Goal: Task Accomplishment & Management: Complete application form

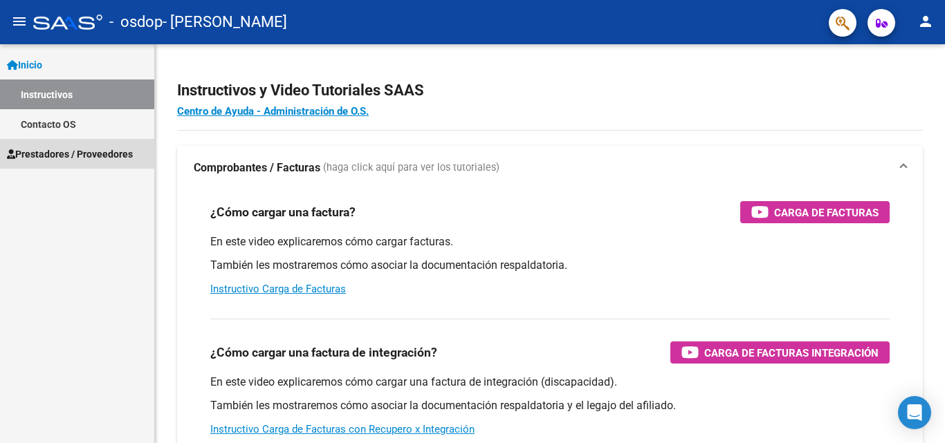
click at [117, 155] on span "Prestadores / Proveedores" at bounding box center [70, 154] width 126 height 15
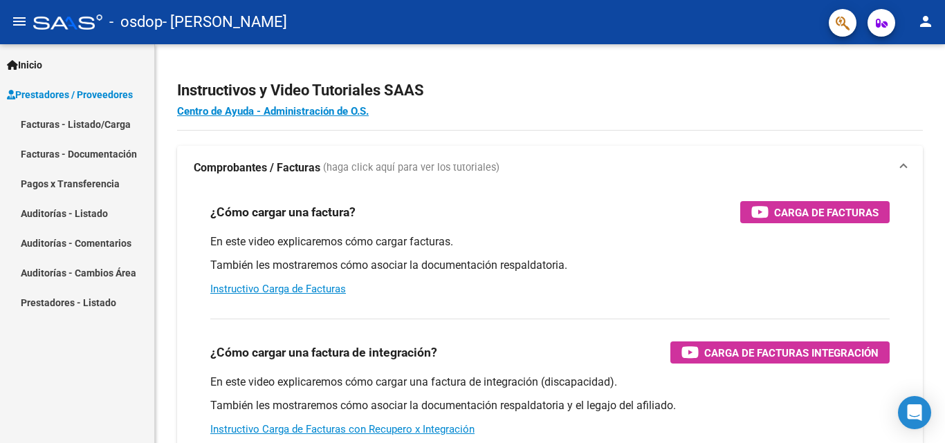
click at [103, 156] on link "Facturas - Documentación" at bounding box center [77, 154] width 154 height 30
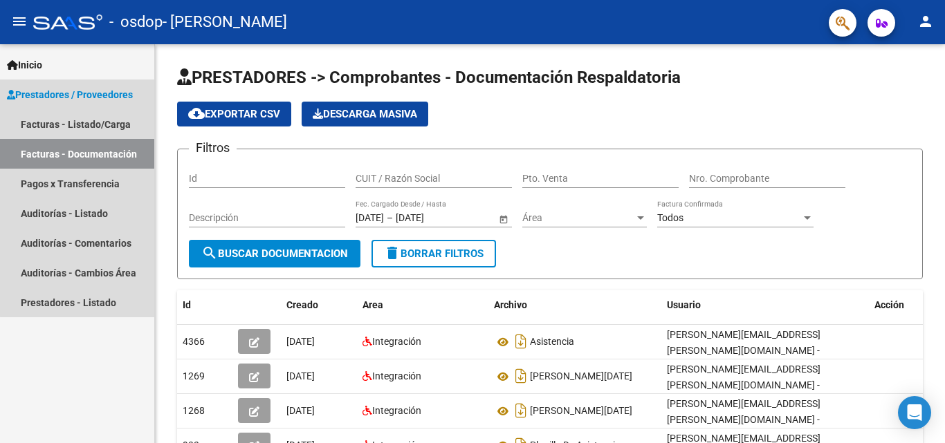
click at [89, 101] on link "Prestadores / Proveedores" at bounding box center [77, 95] width 154 height 30
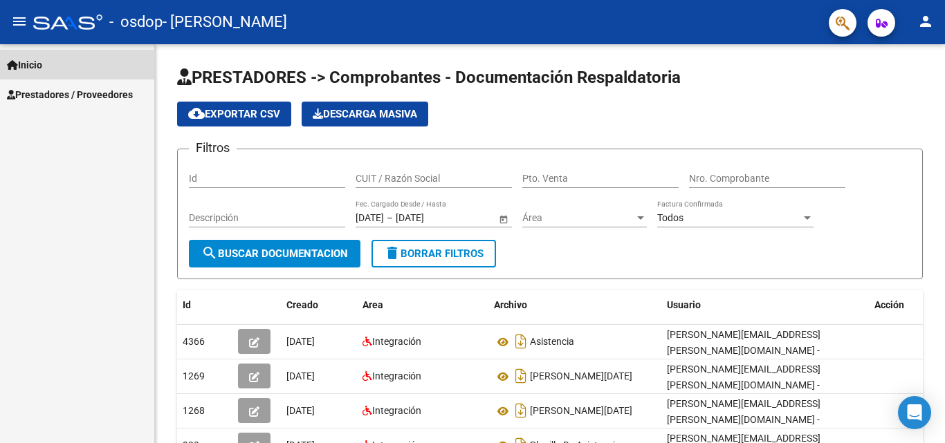
click at [73, 62] on link "Inicio" at bounding box center [77, 65] width 154 height 30
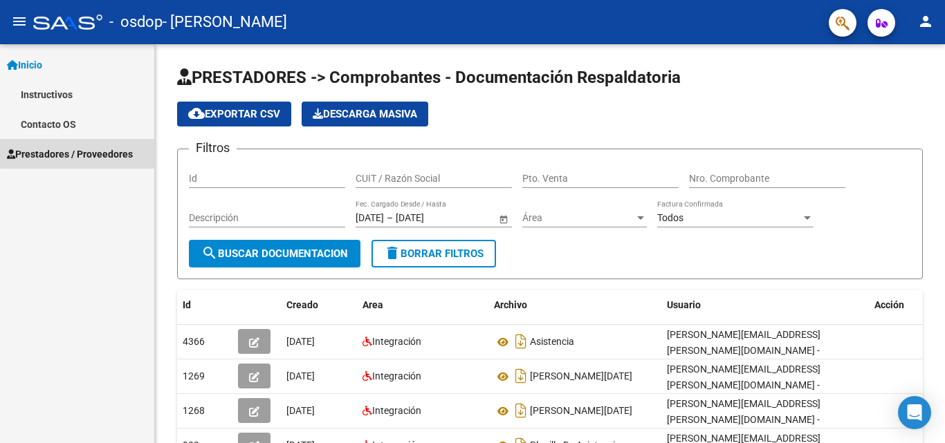
click at [91, 153] on span "Prestadores / Proveedores" at bounding box center [70, 154] width 126 height 15
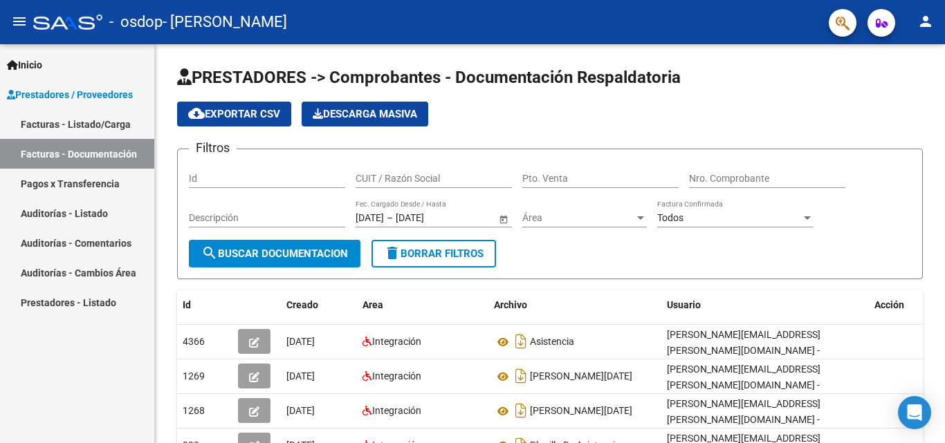
click at [97, 125] on link "Facturas - Listado/Carga" at bounding box center [77, 124] width 154 height 30
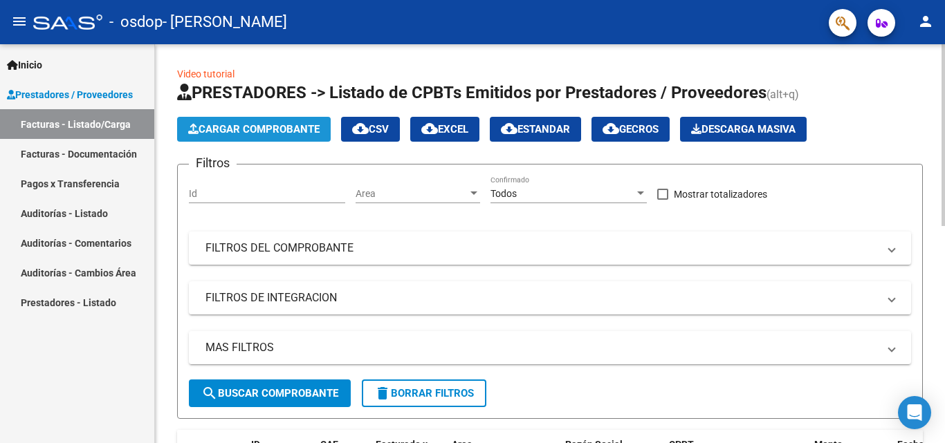
click at [257, 133] on span "Cargar Comprobante" at bounding box center [253, 129] width 131 height 12
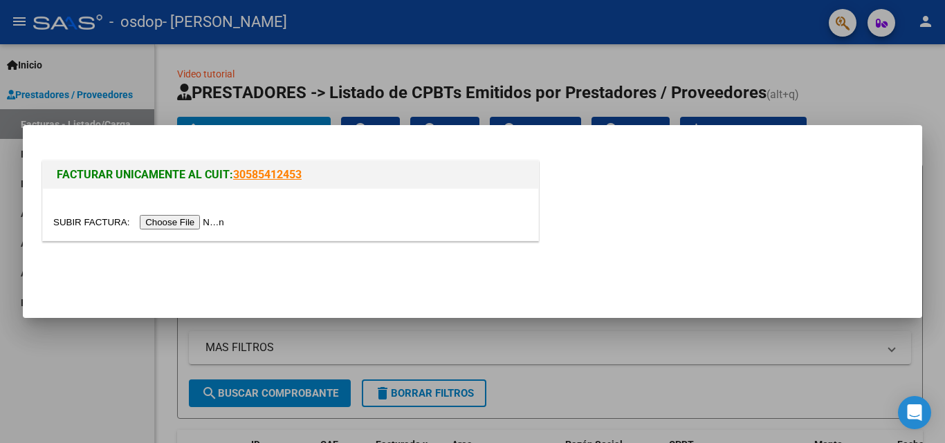
click at [188, 228] on input "file" at bounding box center [140, 222] width 175 height 15
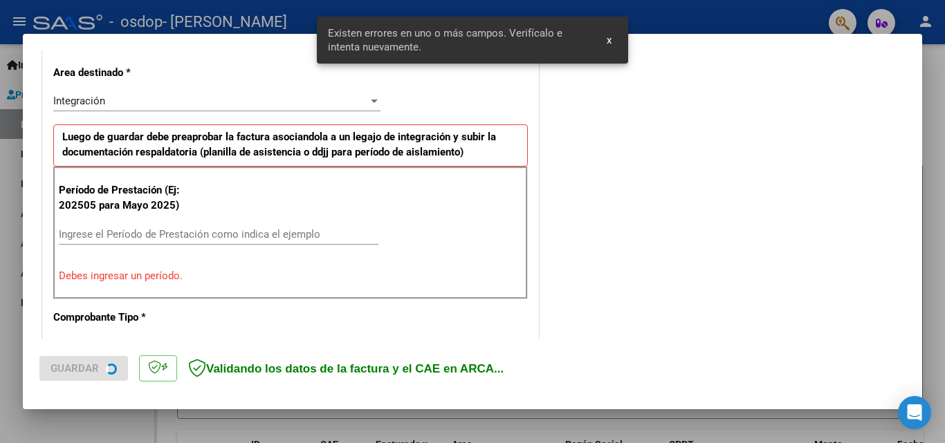
scroll to position [338, 0]
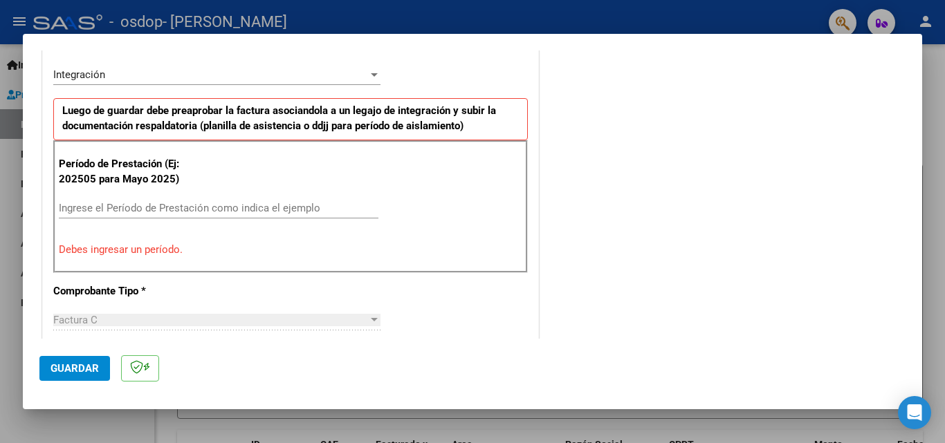
click at [257, 212] on input "Ingrese el Período de Prestación como indica el ejemplo" at bounding box center [218, 208] width 319 height 12
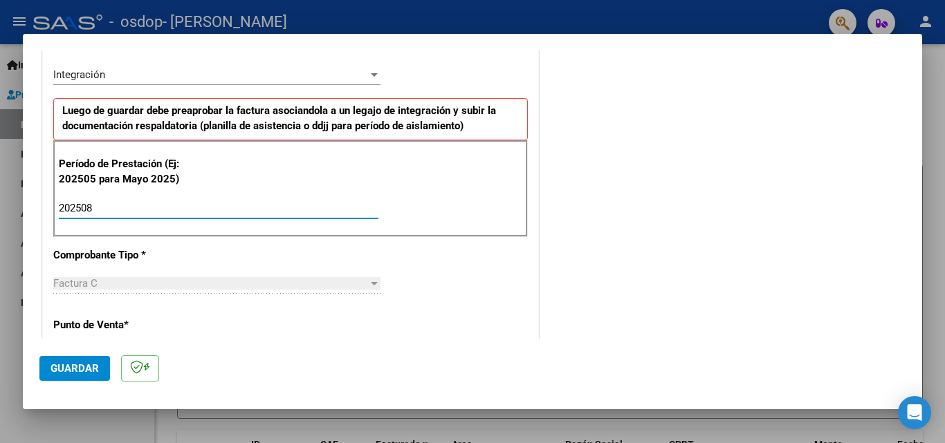
type input "202508"
click at [265, 281] on div "Factura C" at bounding box center [210, 283] width 315 height 12
click at [269, 288] on div "Factura C" at bounding box center [210, 283] width 315 height 12
click at [369, 81] on div "Integración" at bounding box center [216, 74] width 327 height 12
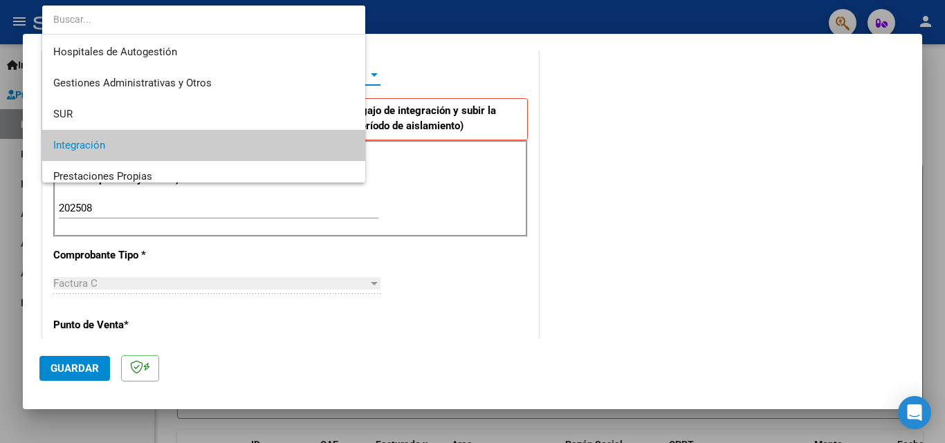
scroll to position [71, 0]
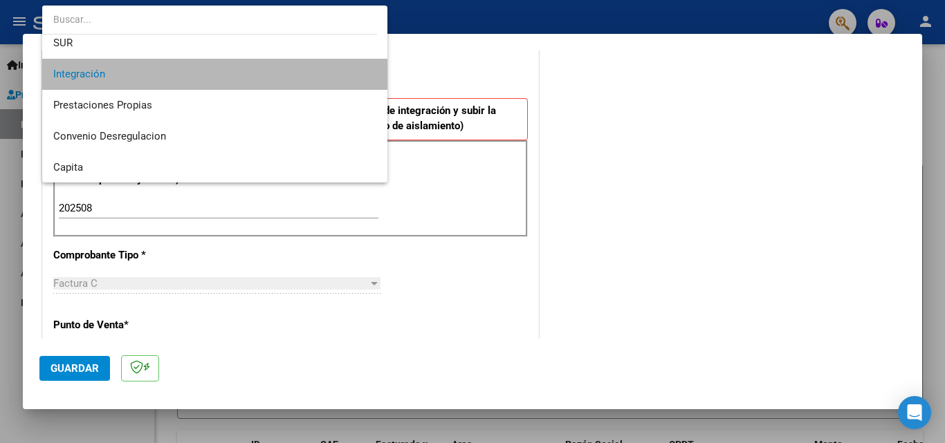
click at [337, 76] on span "Integración" at bounding box center [214, 74] width 323 height 31
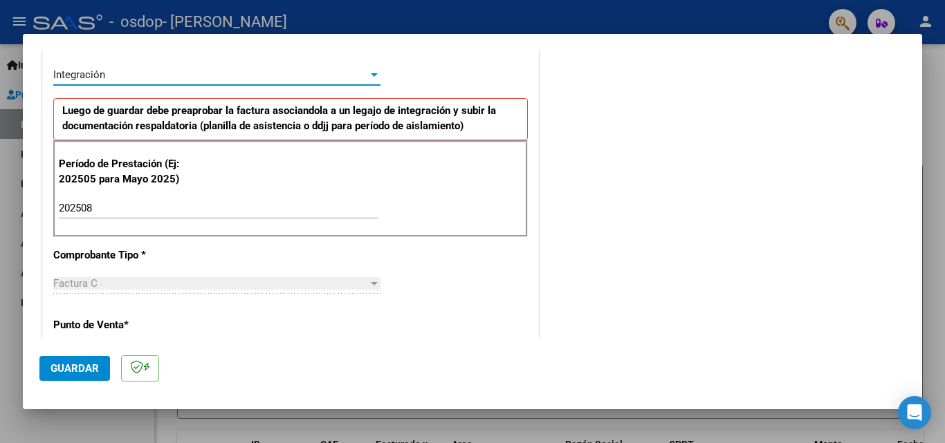
click at [118, 328] on p "Punto de Venta *" at bounding box center [124, 325] width 142 height 16
click at [95, 364] on span "Guardar" at bounding box center [74, 368] width 48 height 12
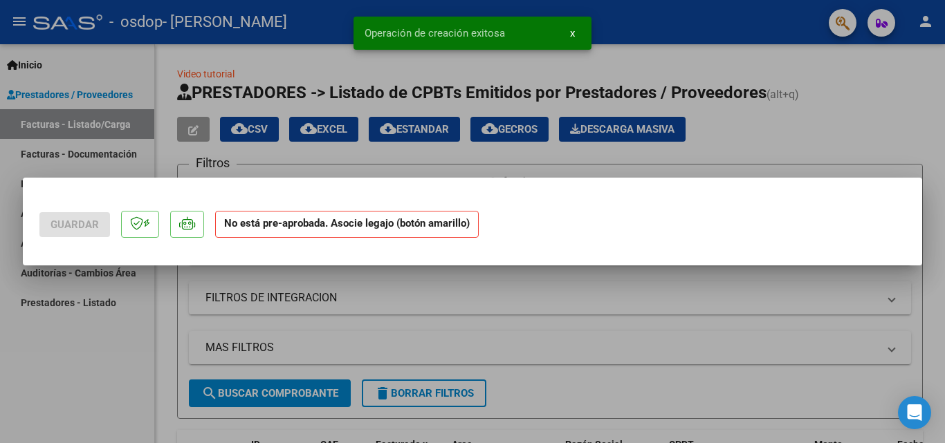
scroll to position [0, 0]
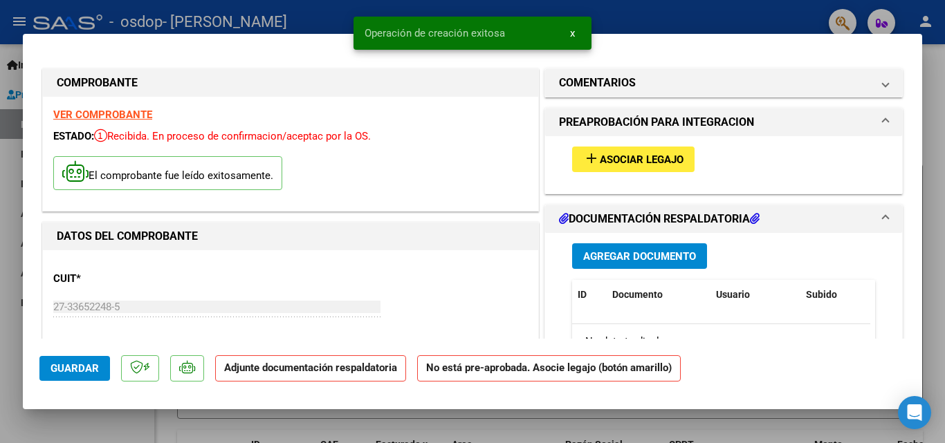
click at [661, 255] on span "Agregar Documento" at bounding box center [639, 256] width 113 height 12
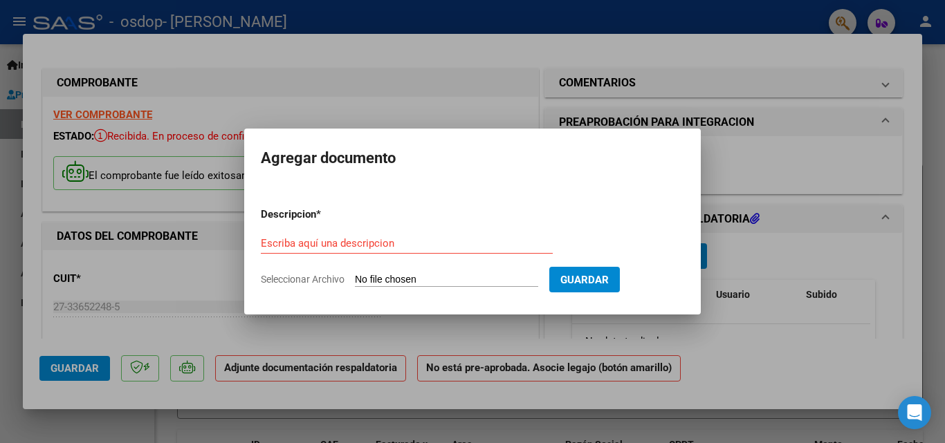
click at [471, 281] on input "Seleccionar Archivo" at bounding box center [446, 280] width 183 height 13
type input "C:\fakepath\CamScanner_05-09-2025_18.13[1].pdf"
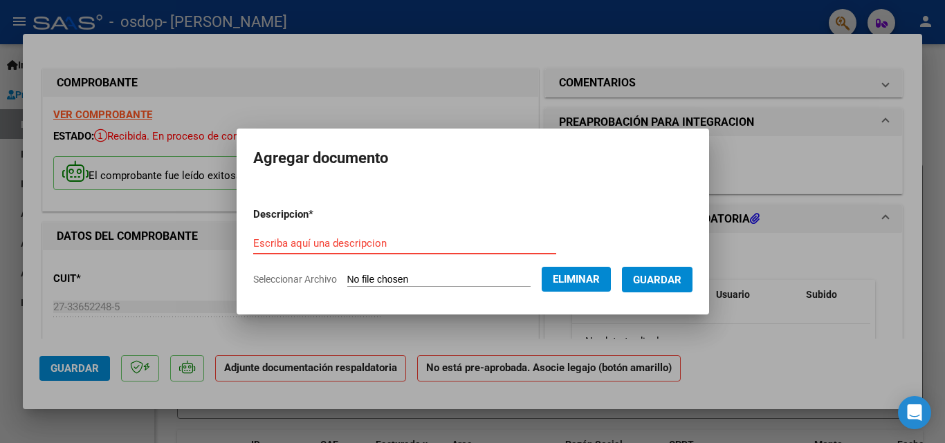
click at [476, 238] on input "Escriba aquí una descripcion" at bounding box center [404, 243] width 303 height 12
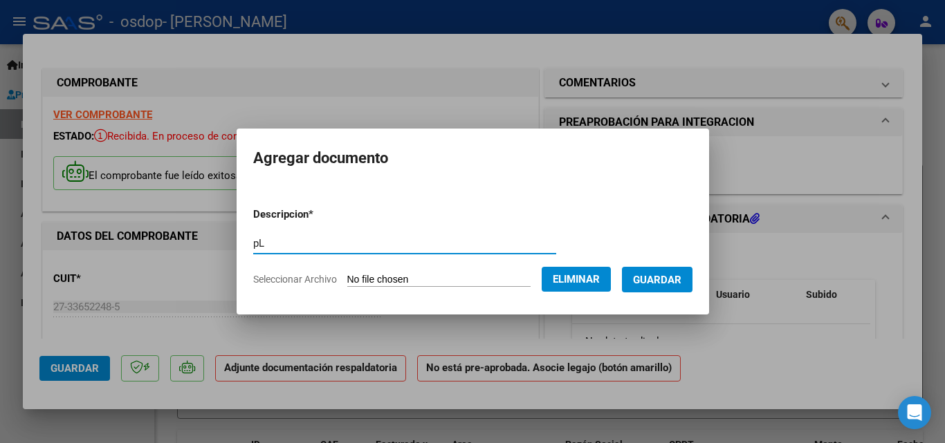
type input "p"
type input "Planilla de asistencia"
click at [664, 278] on span "Guardar" at bounding box center [657, 280] width 48 height 12
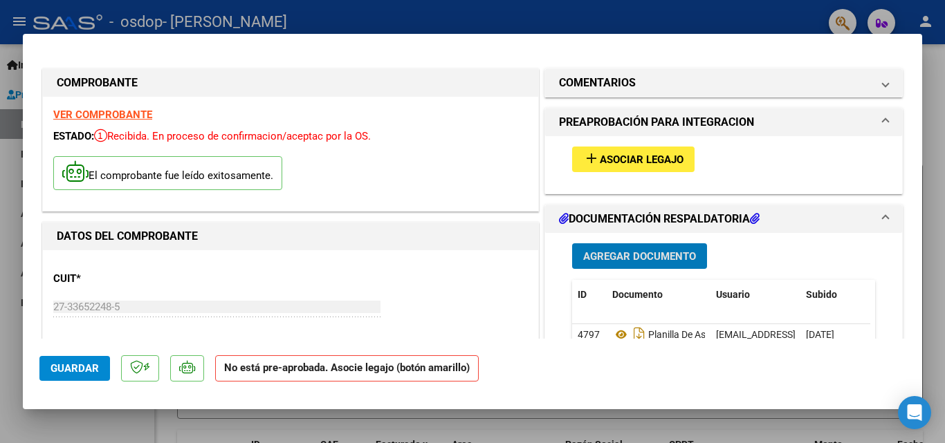
click at [92, 367] on span "Guardar" at bounding box center [74, 368] width 48 height 12
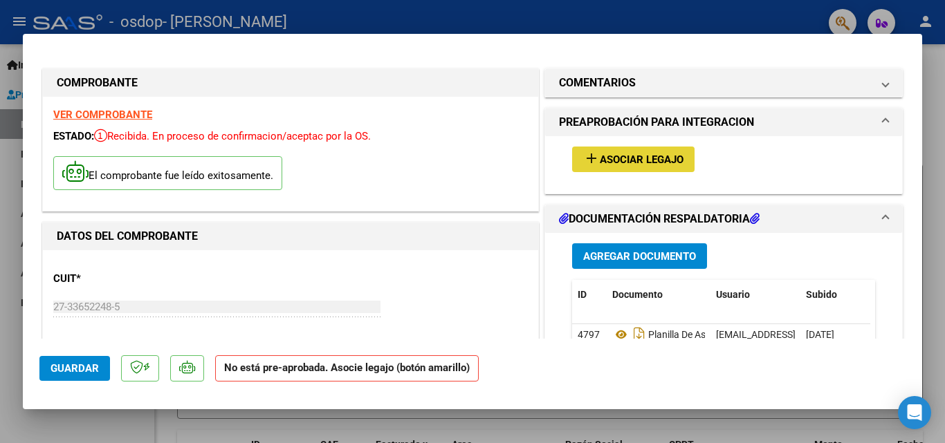
click at [616, 156] on span "Asociar Legajo" at bounding box center [642, 160] width 84 height 12
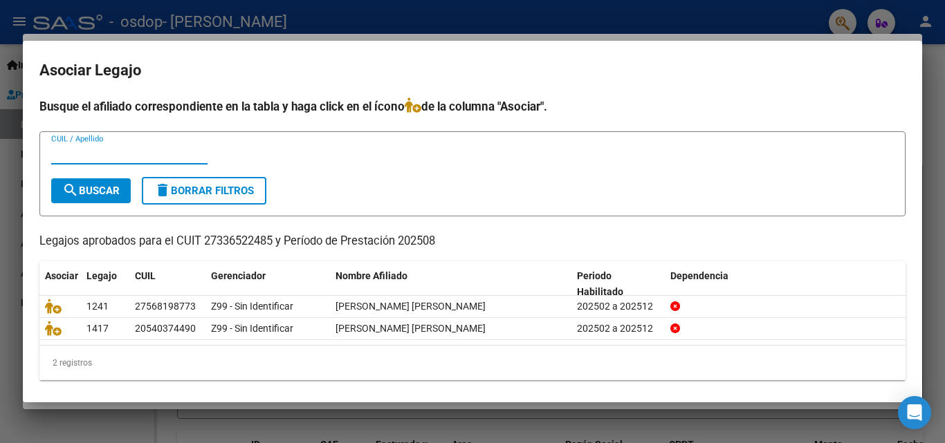
click at [174, 149] on input "CUIL / Apellido" at bounding box center [129, 153] width 156 height 12
type input "R"
type input "2"
type input "[PERSON_NAME]"
click at [120, 183] on button "search Buscar" at bounding box center [91, 190] width 80 height 25
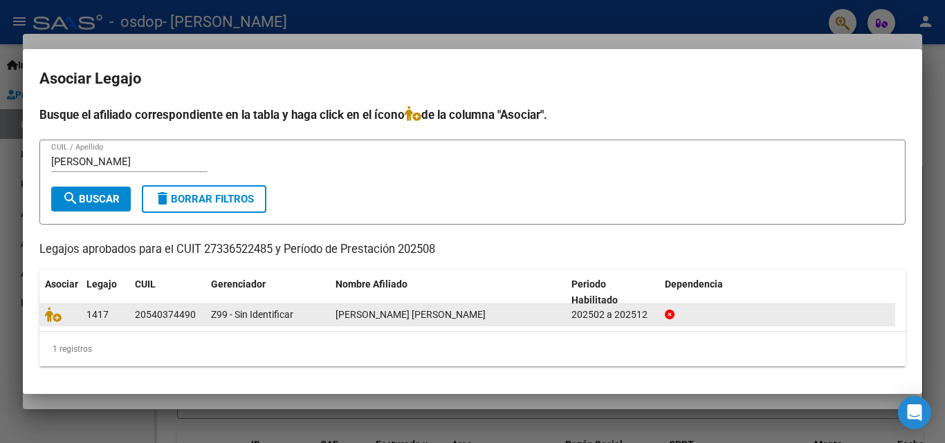
click at [136, 313] on div "20540374490" at bounding box center [165, 315] width 61 height 16
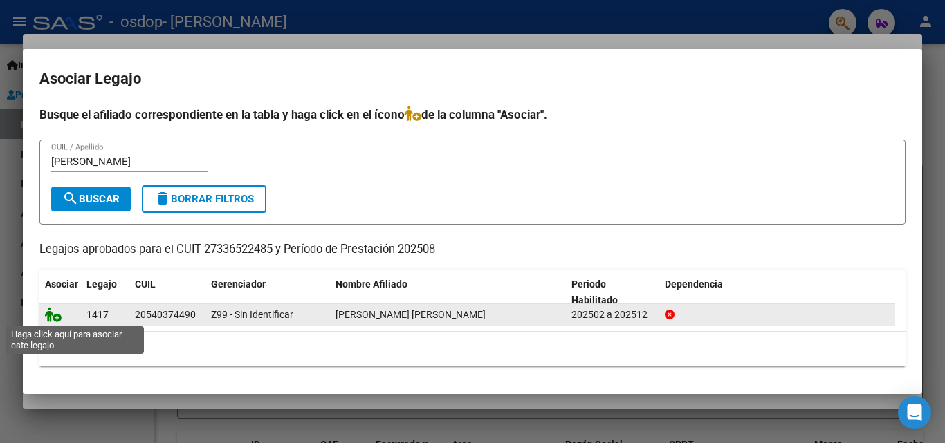
click at [57, 317] on icon at bounding box center [53, 314] width 17 height 15
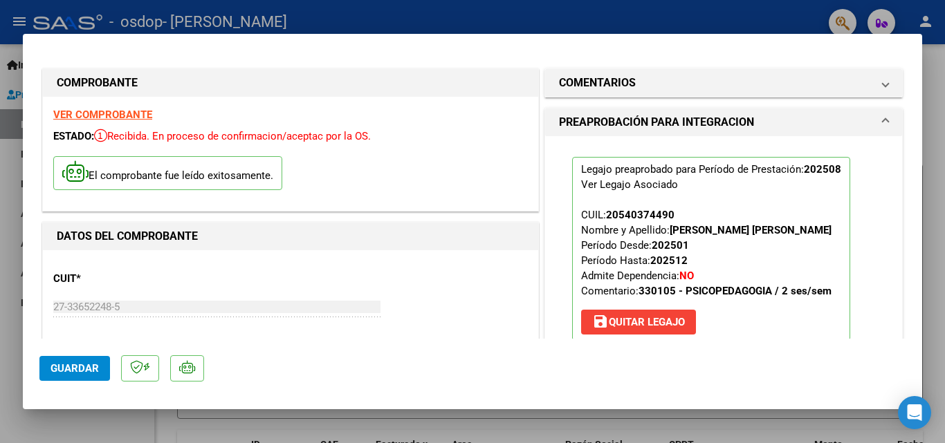
click at [143, 298] on div "27-33652248-5 Ingresar CUIT" at bounding box center [216, 307] width 327 height 21
click at [101, 364] on button "Guardar" at bounding box center [74, 368] width 71 height 25
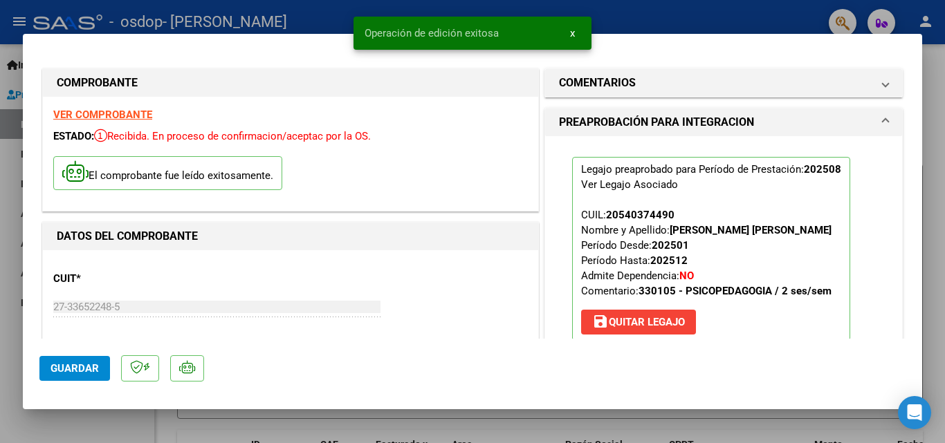
click at [938, 211] on div at bounding box center [472, 221] width 945 height 443
